Goal: Transaction & Acquisition: Purchase product/service

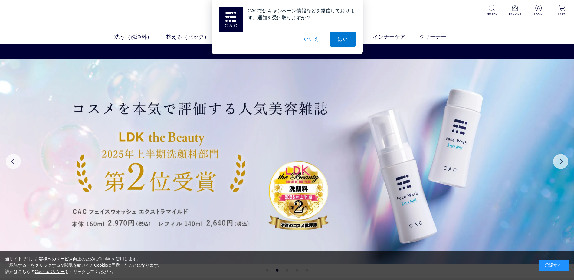
click at [313, 42] on button "いいえ" at bounding box center [311, 38] width 30 height 15
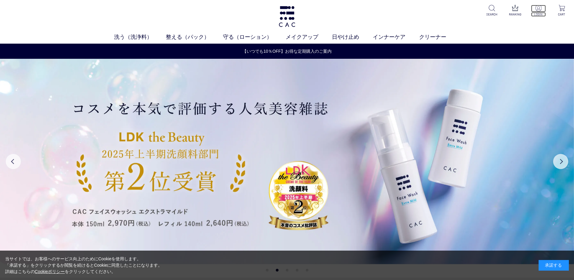
click at [535, 9] on p at bounding box center [538, 8] width 15 height 7
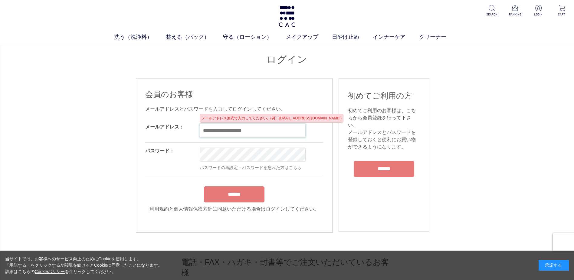
paste input "**********"
drag, startPoint x: 260, startPoint y: 130, endPoint x: 287, endPoint y: 132, distance: 27.6
click at [287, 132] on input "**********" at bounding box center [253, 130] width 106 height 14
type input "**********"
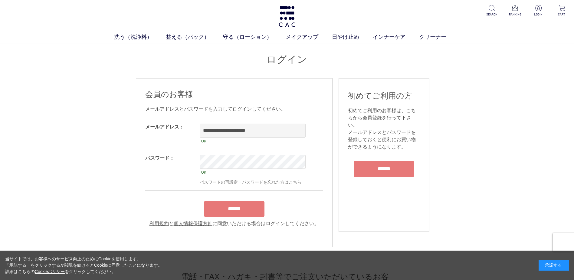
click at [239, 203] on div "******" at bounding box center [234, 207] width 178 height 19
click at [237, 214] on input "******" at bounding box center [234, 209] width 61 height 16
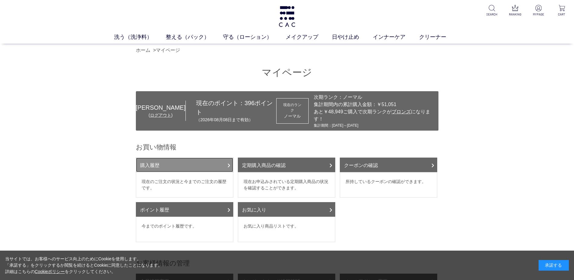
click at [185, 157] on link "購入履歴" at bounding box center [184, 164] width 97 height 15
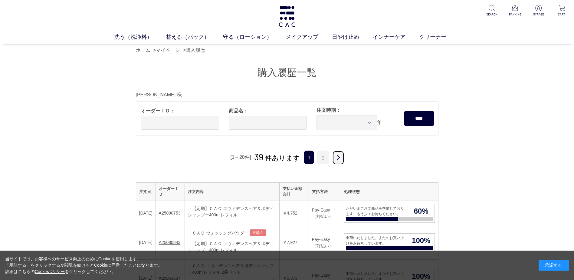
click at [339, 158] on link "次" at bounding box center [338, 157] width 12 height 14
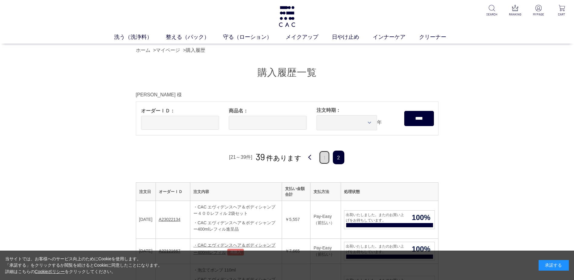
click at [326, 152] on link "1" at bounding box center [324, 157] width 11 height 14
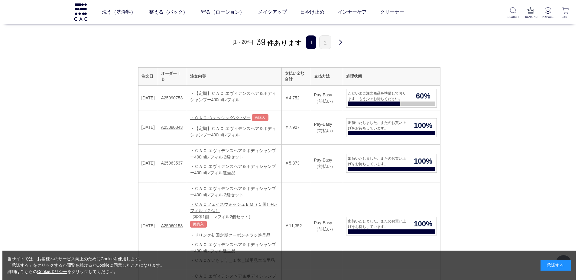
scroll to position [61, 0]
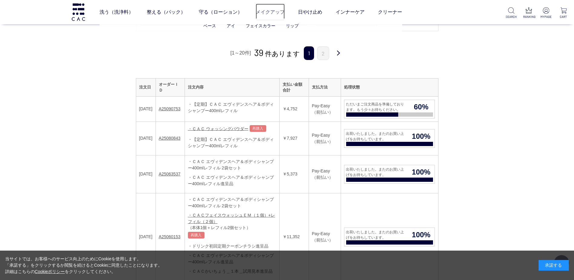
click at [273, 13] on link "メイクアップ" at bounding box center [270, 12] width 29 height 17
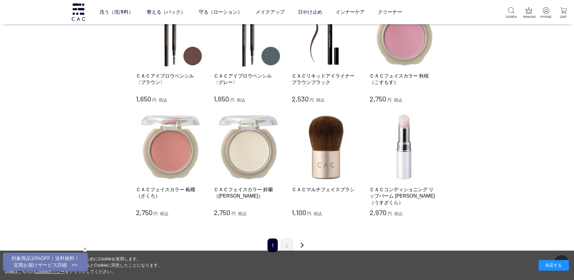
scroll to position [666, 0]
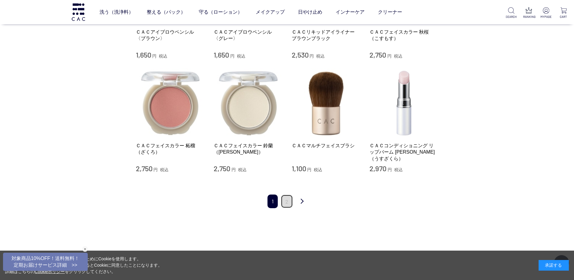
click at [289, 194] on link "2" at bounding box center [287, 201] width 12 height 14
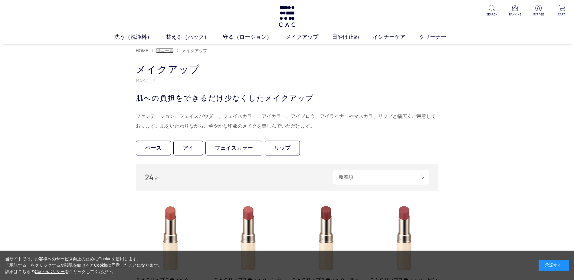
click at [163, 50] on span "商品一覧" at bounding box center [165, 50] width 17 height 5
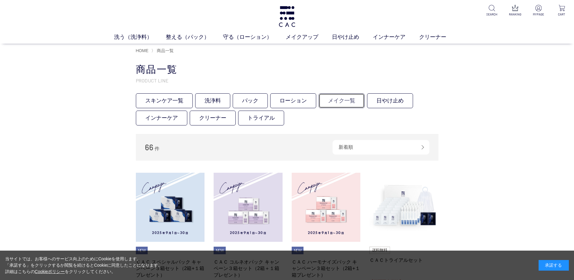
click at [337, 104] on link "メイク一覧" at bounding box center [342, 100] width 46 height 15
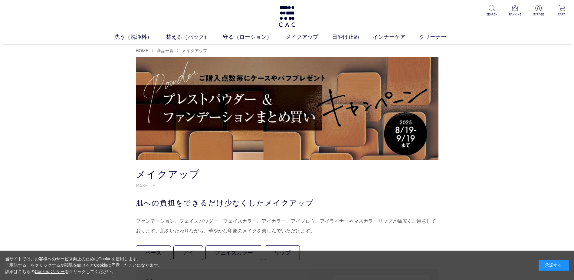
click at [263, 119] on img at bounding box center [287, 108] width 303 height 103
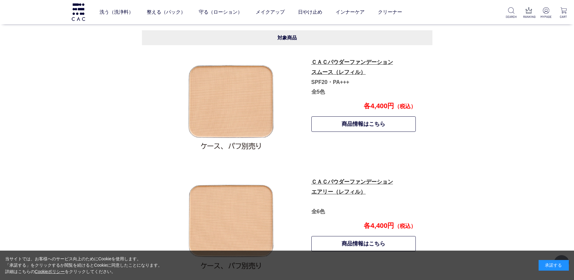
scroll to position [290, 0]
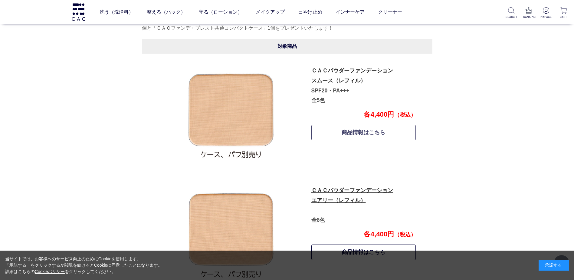
click at [359, 129] on link "商品情報はこちら" at bounding box center [363, 132] width 105 height 15
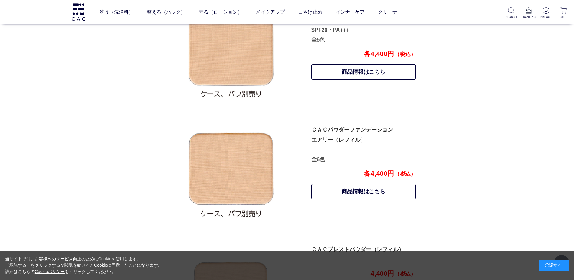
scroll to position [411, 0]
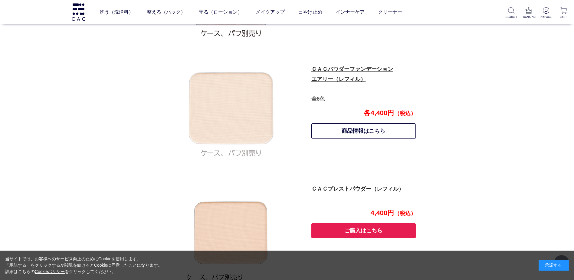
click at [245, 101] on img at bounding box center [231, 113] width 106 height 106
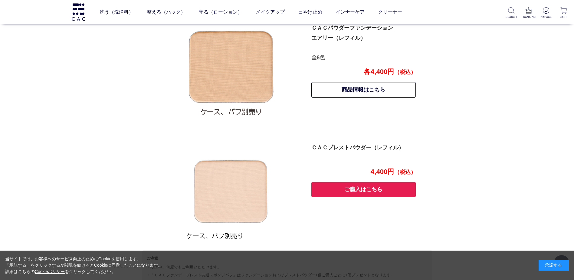
scroll to position [471, 0]
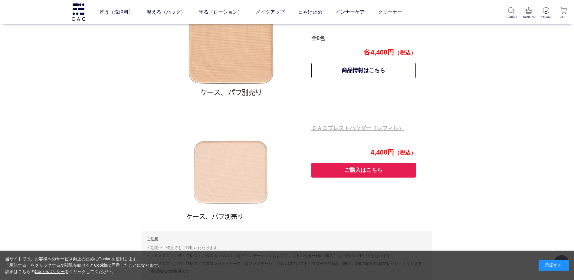
click at [360, 130] on link "ＣＡＣプレストパウダー（レフィル）" at bounding box center [357, 128] width 93 height 6
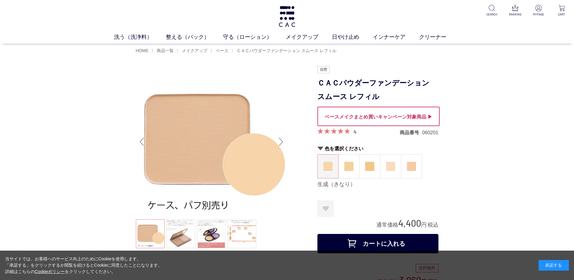
scroll to position [30, 0]
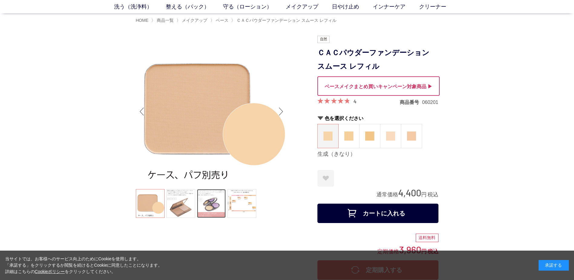
click at [213, 205] on link at bounding box center [211, 203] width 29 height 29
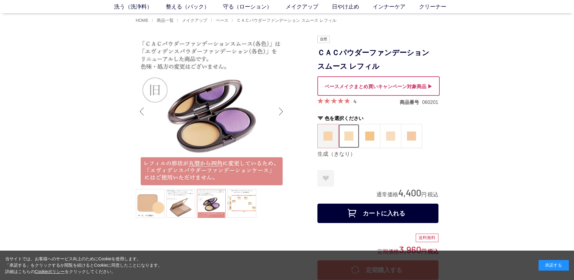
click at [344, 141] on figure at bounding box center [349, 136] width 21 height 24
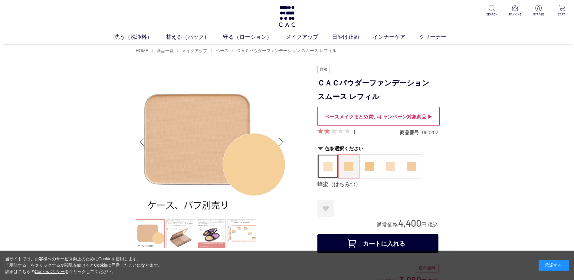
click at [327, 163] on img at bounding box center [327, 166] width 9 height 9
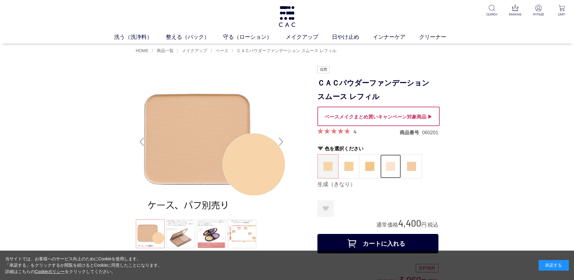
click at [389, 167] on img at bounding box center [390, 166] width 9 height 9
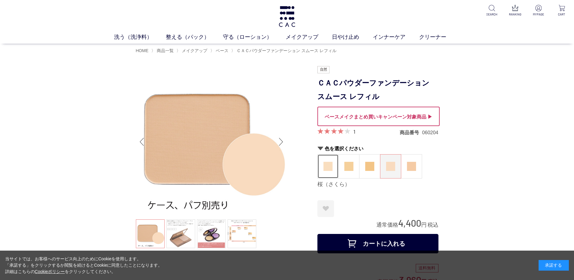
click at [331, 169] on img at bounding box center [327, 166] width 9 height 9
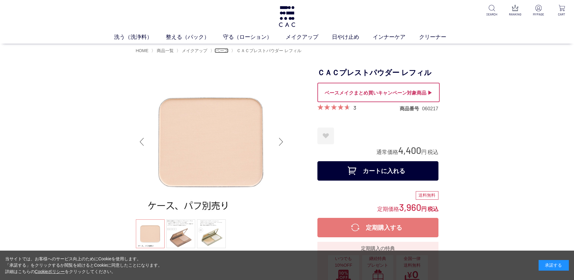
click at [223, 51] on span "ベース" at bounding box center [222, 50] width 13 height 5
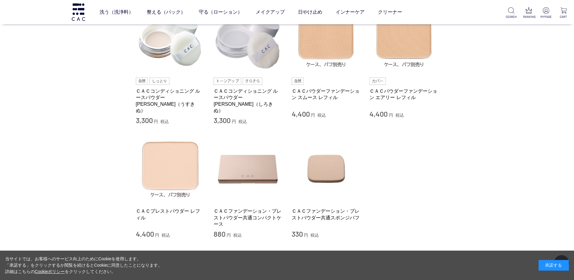
scroll to position [182, 0]
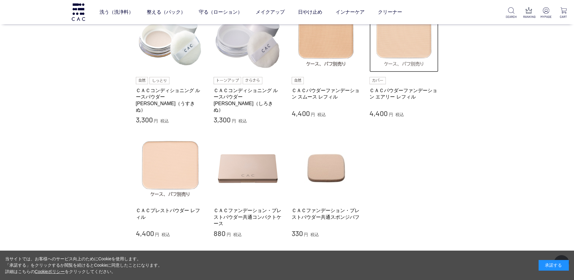
click at [397, 65] on img at bounding box center [403, 37] width 69 height 69
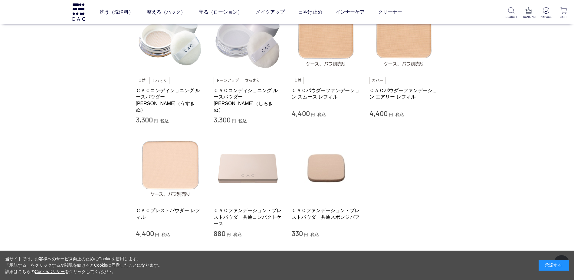
scroll to position [121, 0]
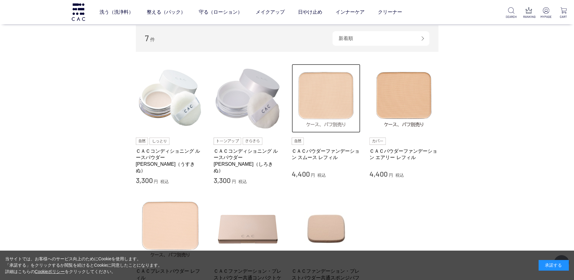
click at [318, 119] on img at bounding box center [326, 98] width 69 height 69
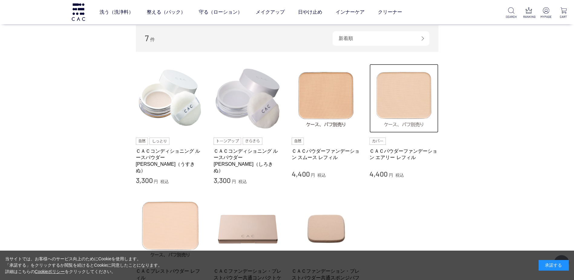
click at [403, 124] on img at bounding box center [403, 98] width 69 height 69
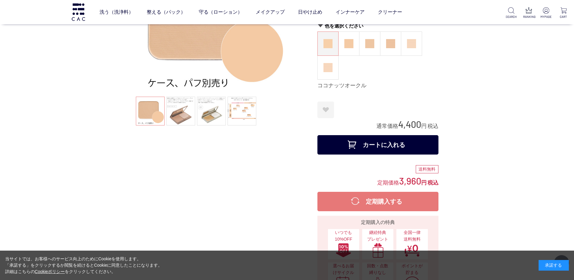
scroll to position [91, 0]
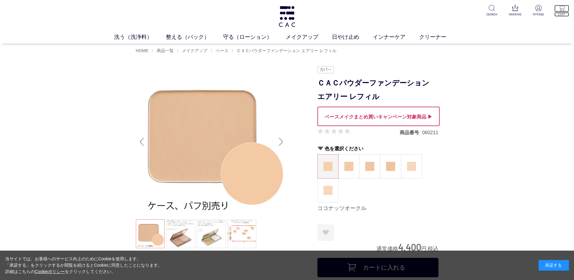
click at [562, 13] on p "CART" at bounding box center [561, 14] width 15 height 5
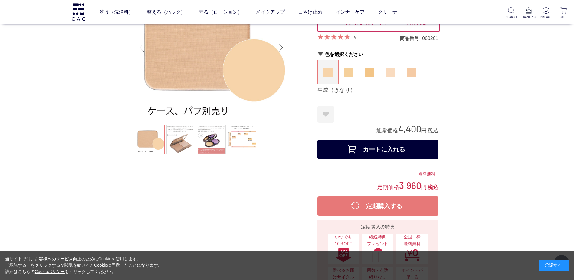
scroll to position [61, 0]
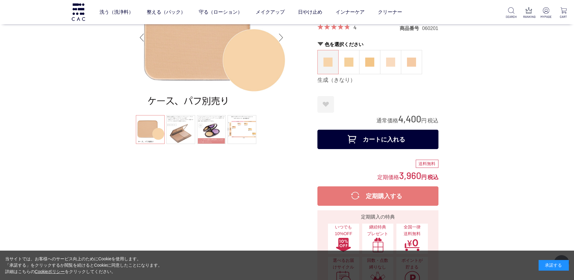
click at [381, 141] on button "カートに入れる" at bounding box center [377, 138] width 121 height 19
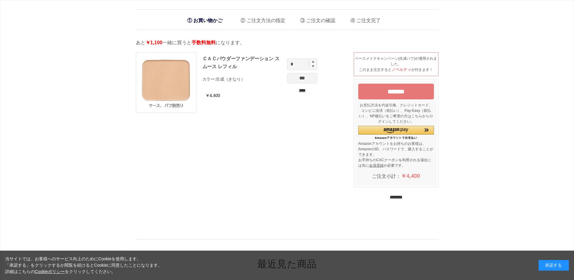
click at [391, 196] on input "********" at bounding box center [396, 197] width 13 height 6
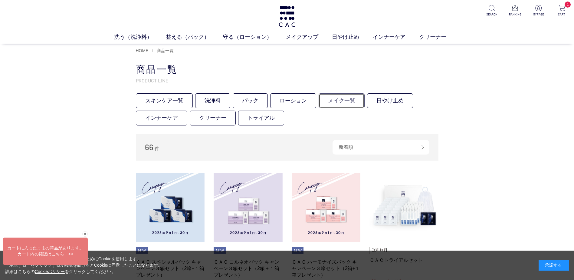
click at [326, 98] on link "メイク一覧" at bounding box center [342, 100] width 46 height 15
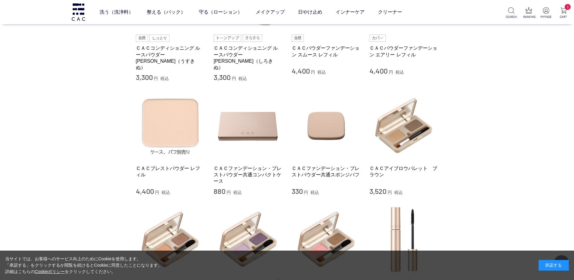
scroll to position [333, 0]
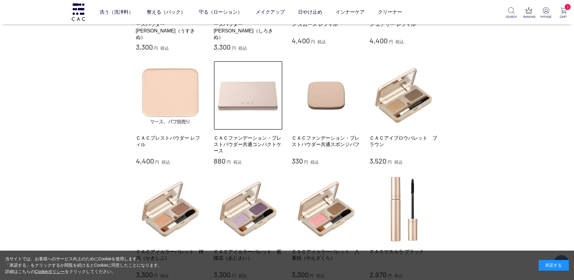
click at [242, 103] on img at bounding box center [248, 95] width 69 height 69
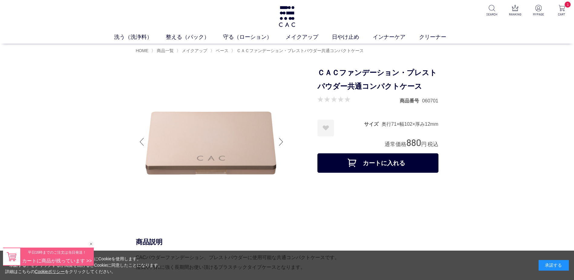
click at [403, 167] on button "カートに入れる" at bounding box center [377, 162] width 121 height 19
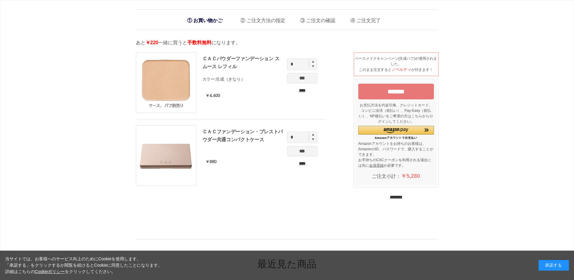
click at [402, 198] on input "********" at bounding box center [396, 197] width 13 height 6
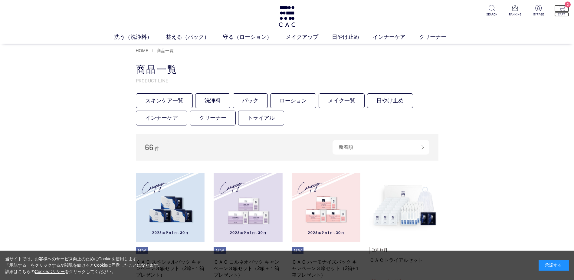
click at [561, 8] on img at bounding box center [561, 8] width 6 height 6
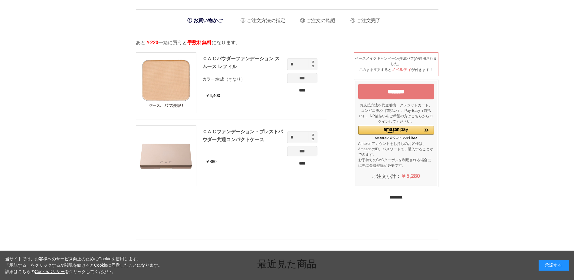
click at [402, 198] on input "********" at bounding box center [396, 197] width 13 height 6
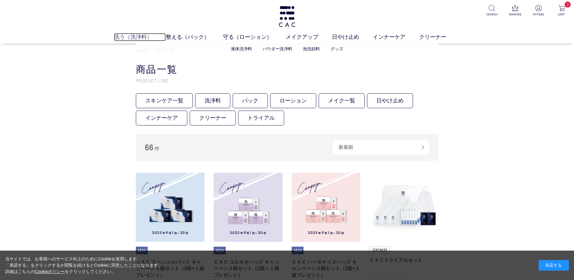
click at [137, 38] on link "洗う（洗浄料）" at bounding box center [140, 37] width 52 height 8
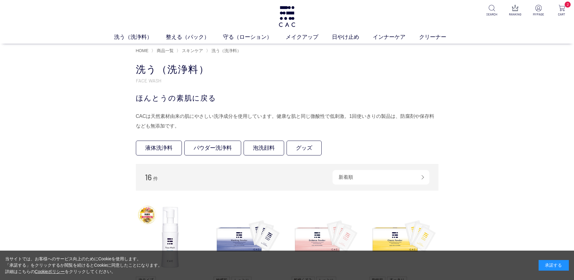
scroll to position [182, 0]
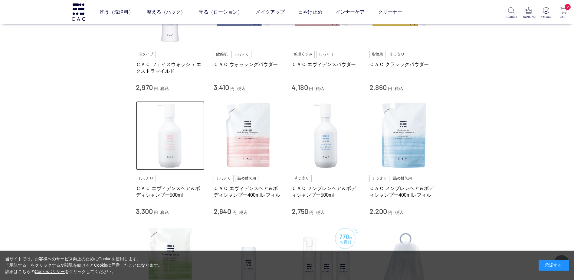
click at [160, 156] on img at bounding box center [170, 135] width 69 height 69
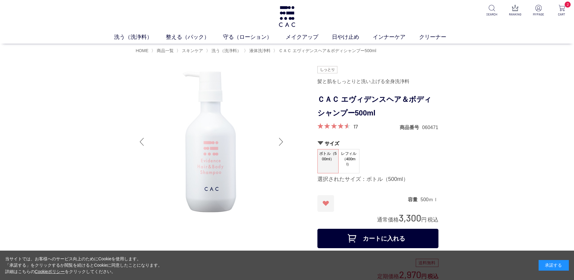
click at [352, 160] on span "レフィル（400ml）" at bounding box center [349, 158] width 21 height 19
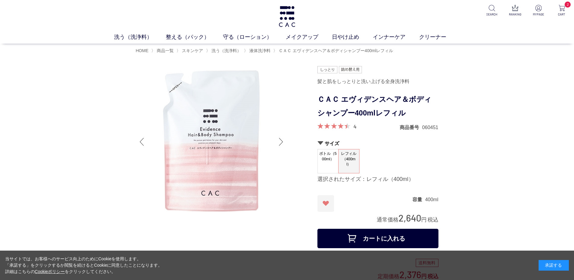
click at [335, 162] on span "ボトル（500ml）" at bounding box center [328, 157] width 21 height 17
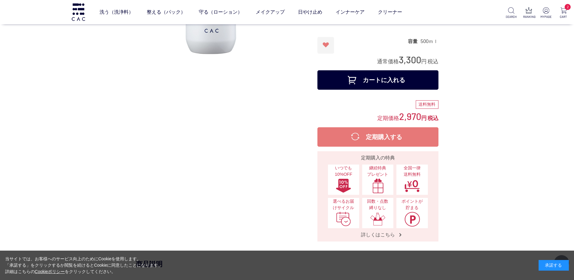
scroll to position [121, 0]
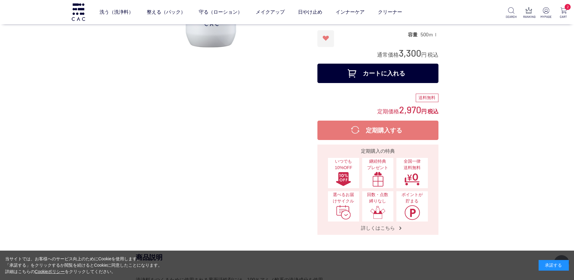
click at [362, 76] on button "カートに入れる" at bounding box center [377, 73] width 121 height 19
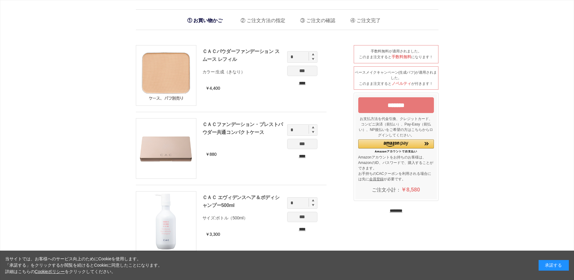
click at [389, 106] on input "*******" at bounding box center [396, 105] width 76 height 16
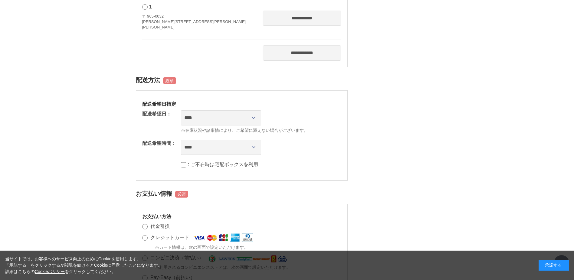
scroll to position [333, 0]
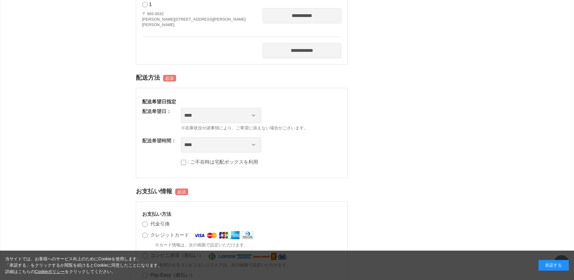
click at [237, 124] on dl "**********" at bounding box center [241, 119] width 199 height 23
click at [236, 119] on select "**********" at bounding box center [221, 115] width 80 height 15
select select "********"
click at [181, 108] on select "**********" at bounding box center [221, 115] width 80 height 15
click at [406, 162] on div "マークの箇所は、必ずご指定ください。 商品情報 ＣＡＣパウダーファンデーション スムース レフィル 数量: 1 カラー: 生成（きなり） ＣＡＣファンデーショ…" at bounding box center [287, 129] width 303 height 846
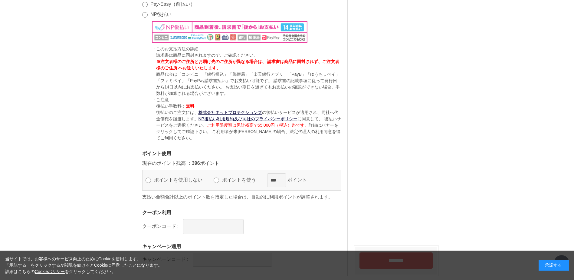
scroll to position [635, 0]
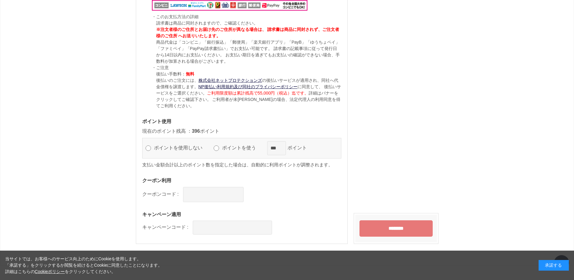
click at [226, 149] on label "ポイントを使う" at bounding box center [242, 147] width 42 height 5
drag, startPoint x: 387, startPoint y: 228, endPoint x: 316, endPoint y: 222, distance: 71.1
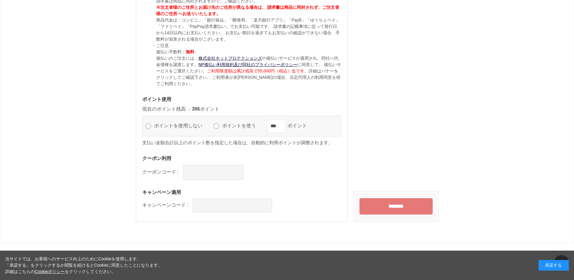
scroll to position [679, 0]
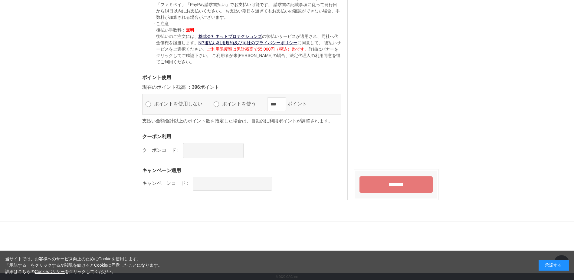
click at [394, 183] on input "********" at bounding box center [395, 184] width 73 height 16
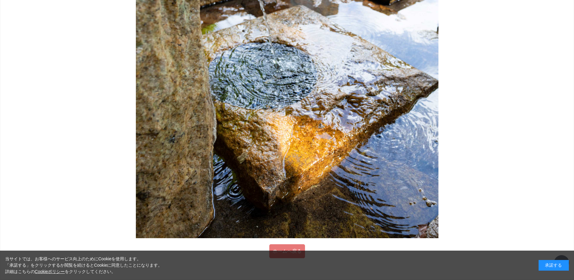
scroll to position [603, 0]
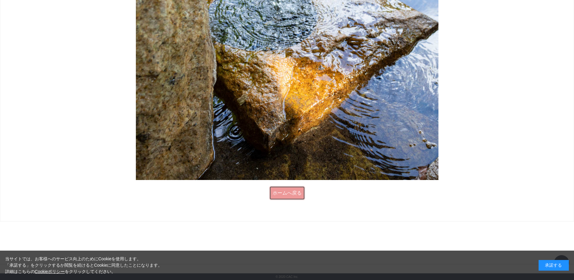
click at [290, 198] on link "ホームへ戻る" at bounding box center [287, 193] width 36 height 14
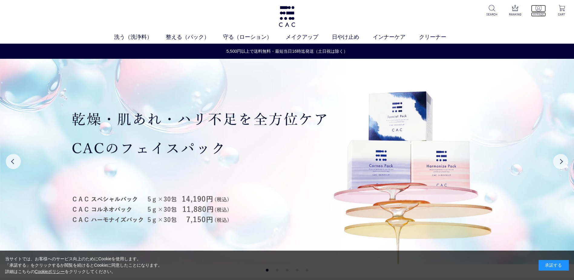
click at [537, 11] on p at bounding box center [538, 8] width 15 height 7
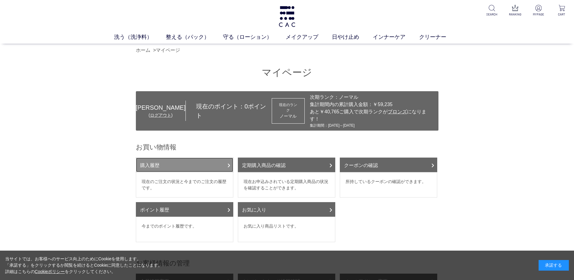
click at [172, 158] on link "購入履歴" at bounding box center [184, 164] width 97 height 15
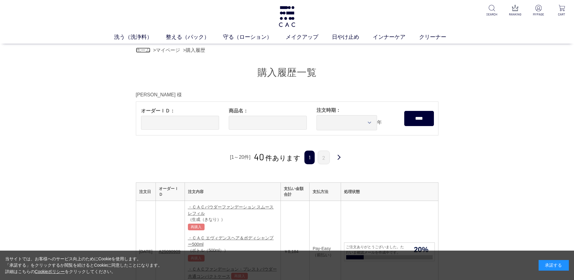
click at [140, 49] on link "ホーム" at bounding box center [143, 49] width 15 height 5
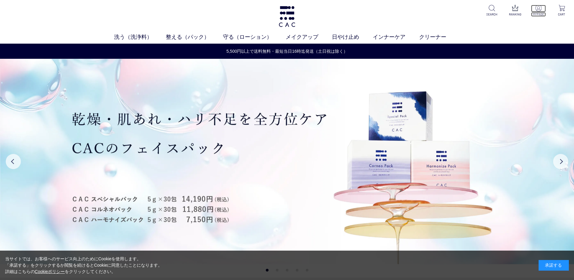
click at [536, 12] on p at bounding box center [538, 8] width 15 height 7
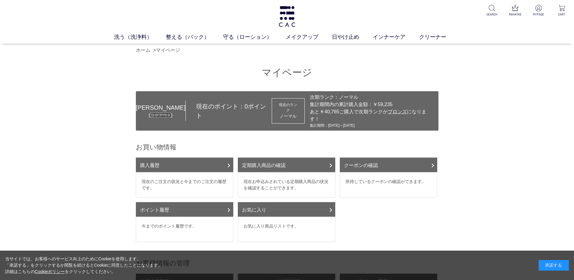
click at [153, 113] on link "ログアウト" at bounding box center [160, 115] width 21 height 5
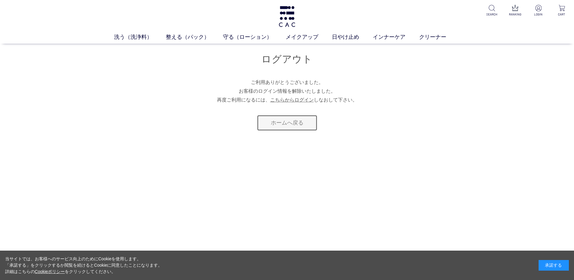
click at [287, 127] on link "ホームへ戻る" at bounding box center [287, 123] width 61 height 16
